Goal: Check status: Check status

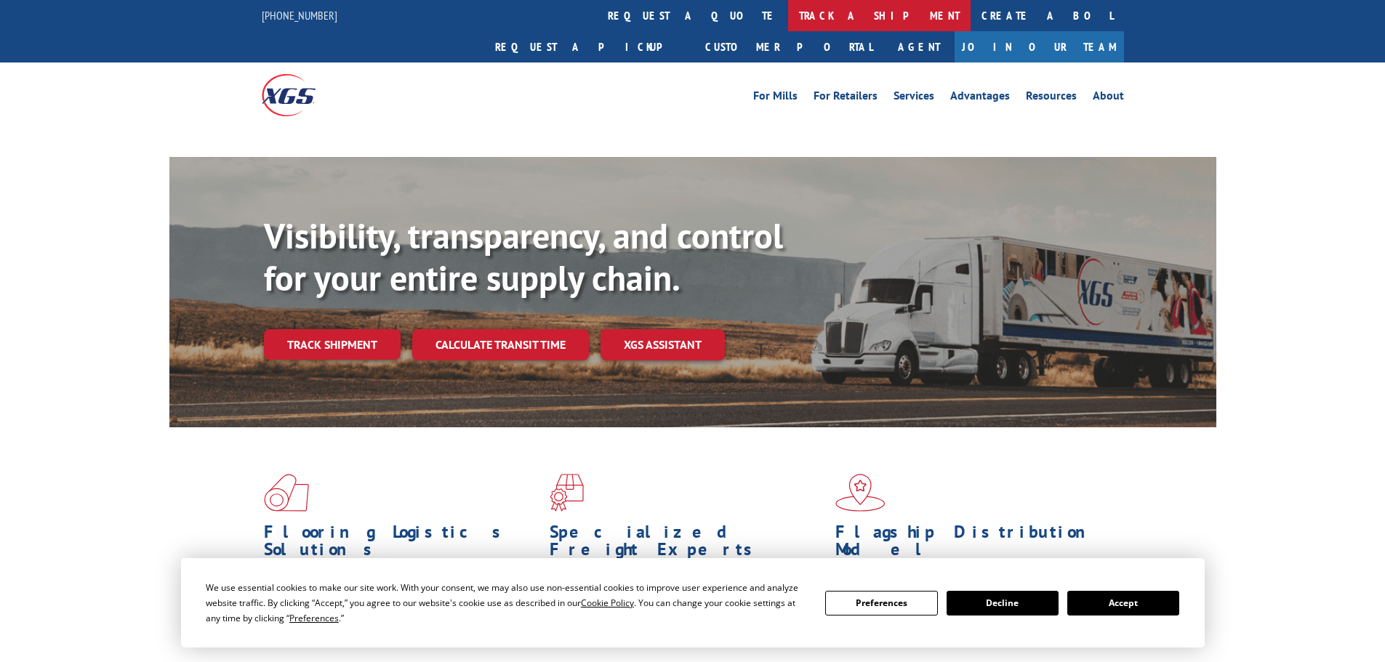
click at [788, 11] on link "track a shipment" at bounding box center [879, 15] width 182 height 31
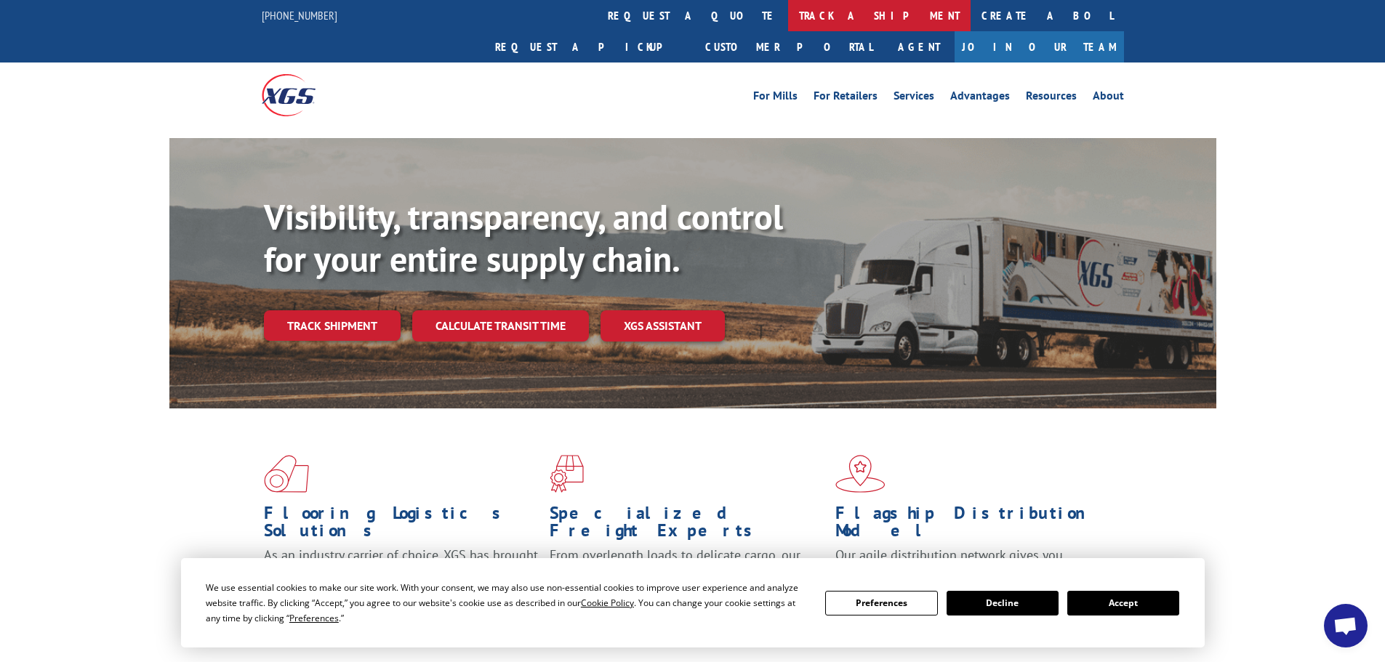
click at [788, 11] on link "track a shipment" at bounding box center [879, 15] width 182 height 31
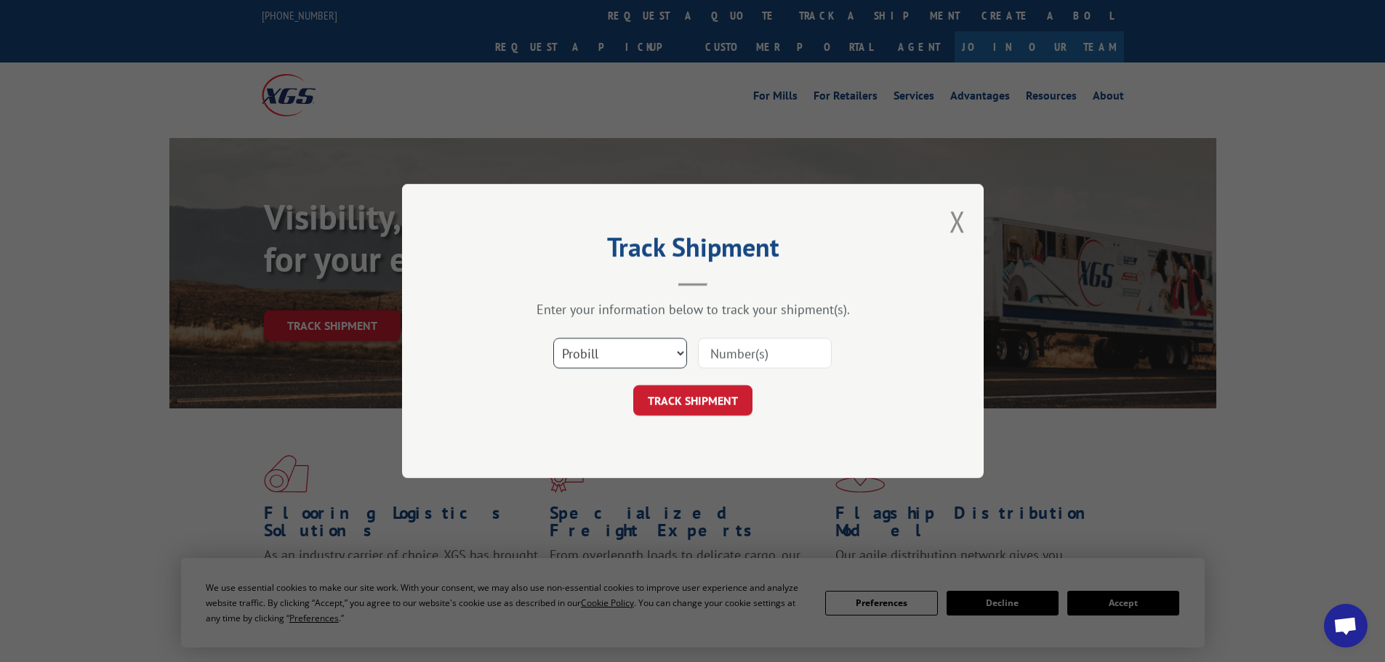
click at [669, 350] on select "Select category... Probill BOL PO" at bounding box center [620, 353] width 134 height 31
click at [553, 338] on select "Select category... Probill BOL PO" at bounding box center [620, 353] width 134 height 31
click at [723, 345] on input at bounding box center [765, 353] width 134 height 31
paste input "BOL# - 0381404424 PRO# - 0381404424"
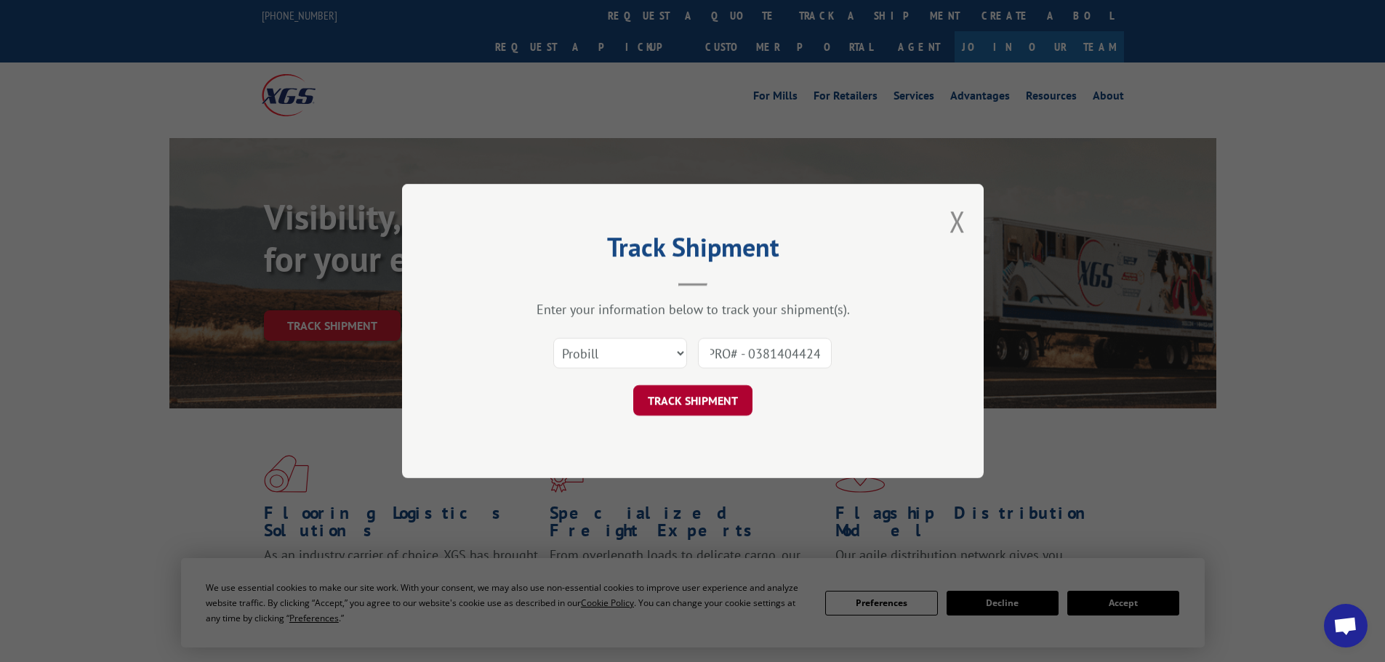
type input "BOL# - 0381404424 PRO# - 0381404424"
click at [714, 408] on button "TRACK SHIPMENT" at bounding box center [692, 400] width 119 height 31
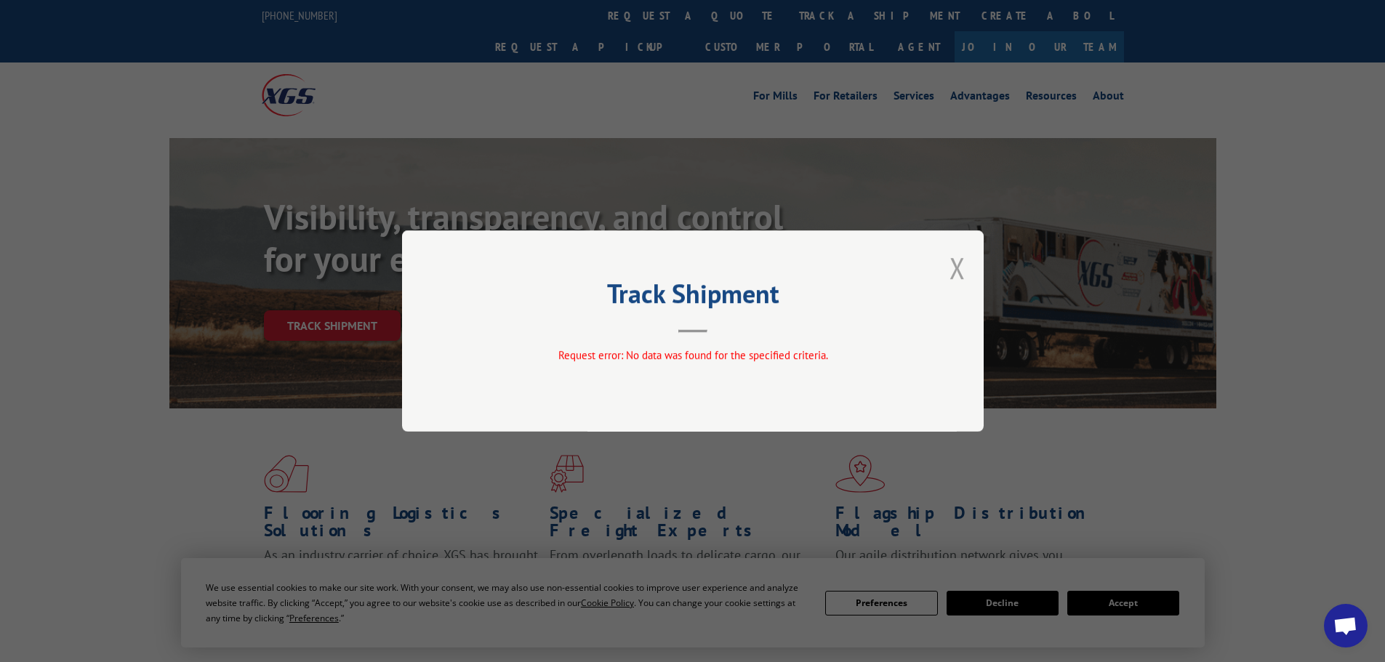
click at [957, 268] on button "Close modal" at bounding box center [957, 268] width 16 height 39
